Goal: Information Seeking & Learning: Learn about a topic

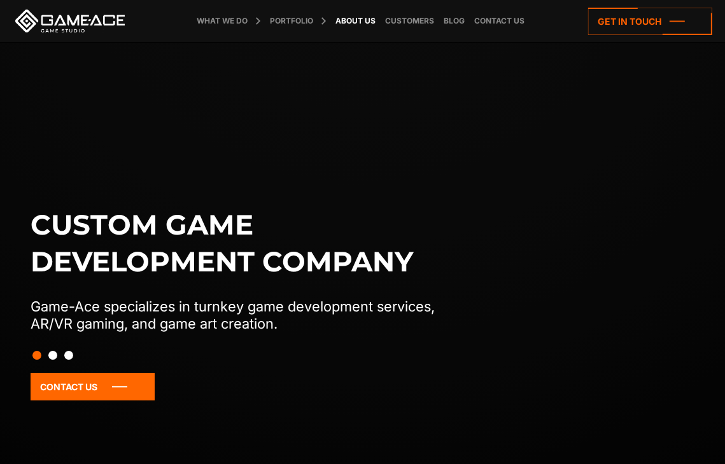
click at [359, 22] on link "About Us" at bounding box center [356, 21] width 46 height 42
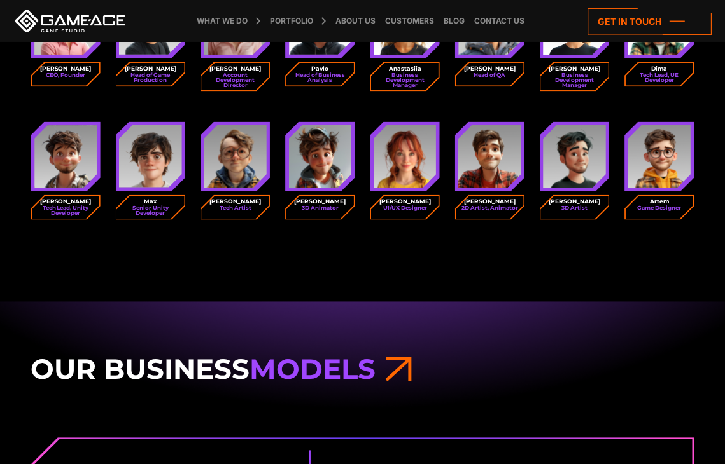
scroll to position [1654, 0]
